Goal: Go to known website: Access a specific website the user already knows

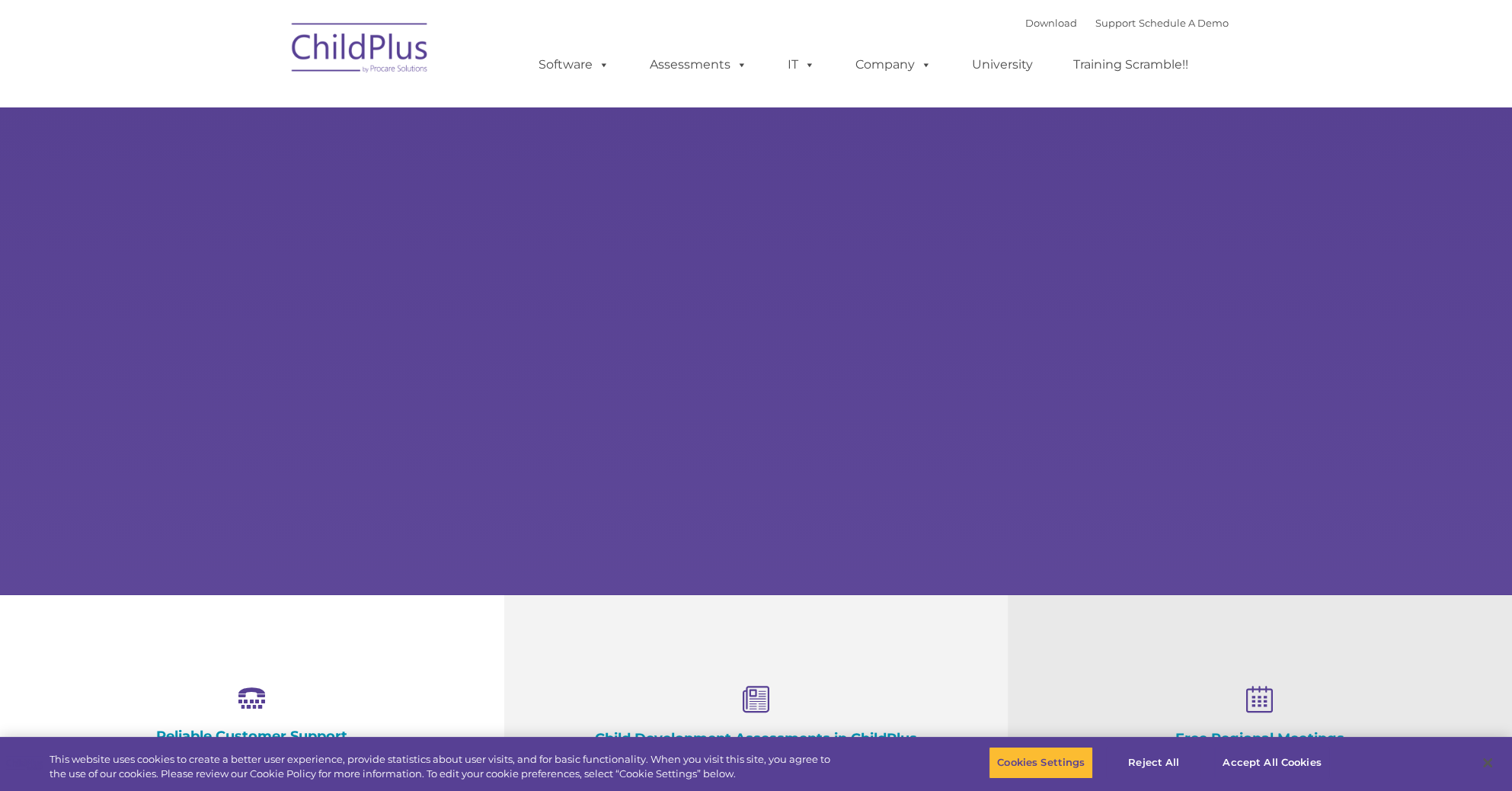
type input ""
select select "MEDIUM"
